Goal: Obtain resource: Download file/media

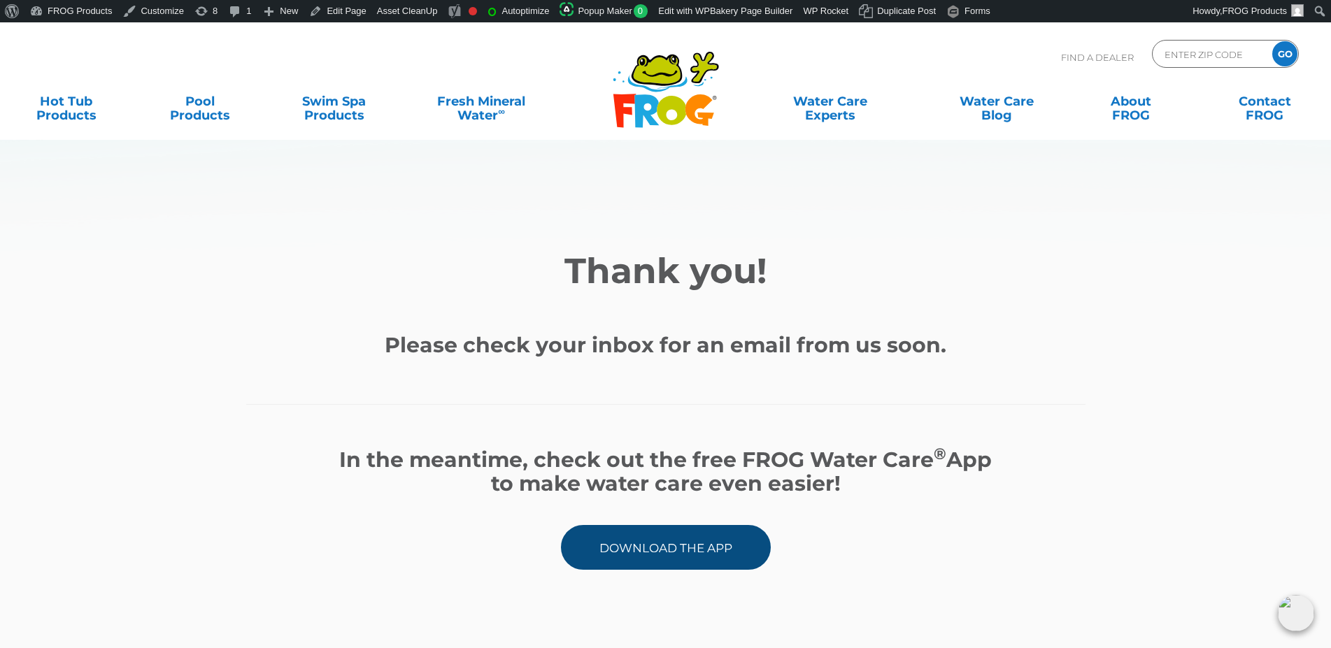
click at [714, 539] on link "Download the App" at bounding box center [666, 547] width 210 height 45
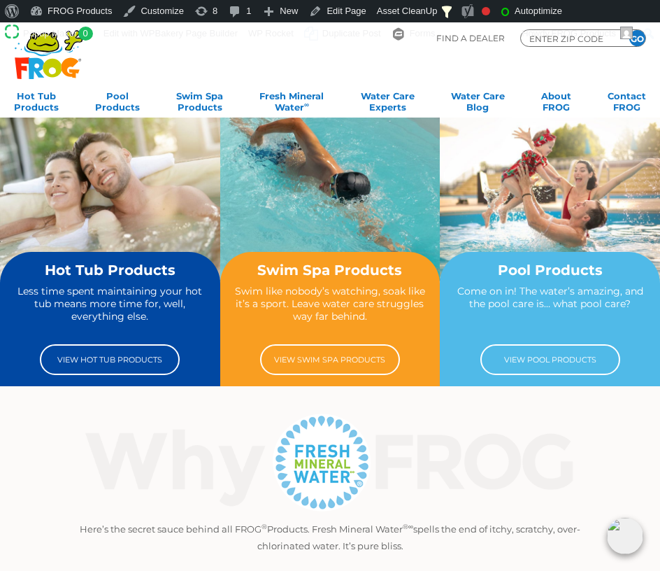
click at [88, 247] on img at bounding box center [110, 199] width 220 height 164
